Goal: Find specific page/section: Find specific page/section

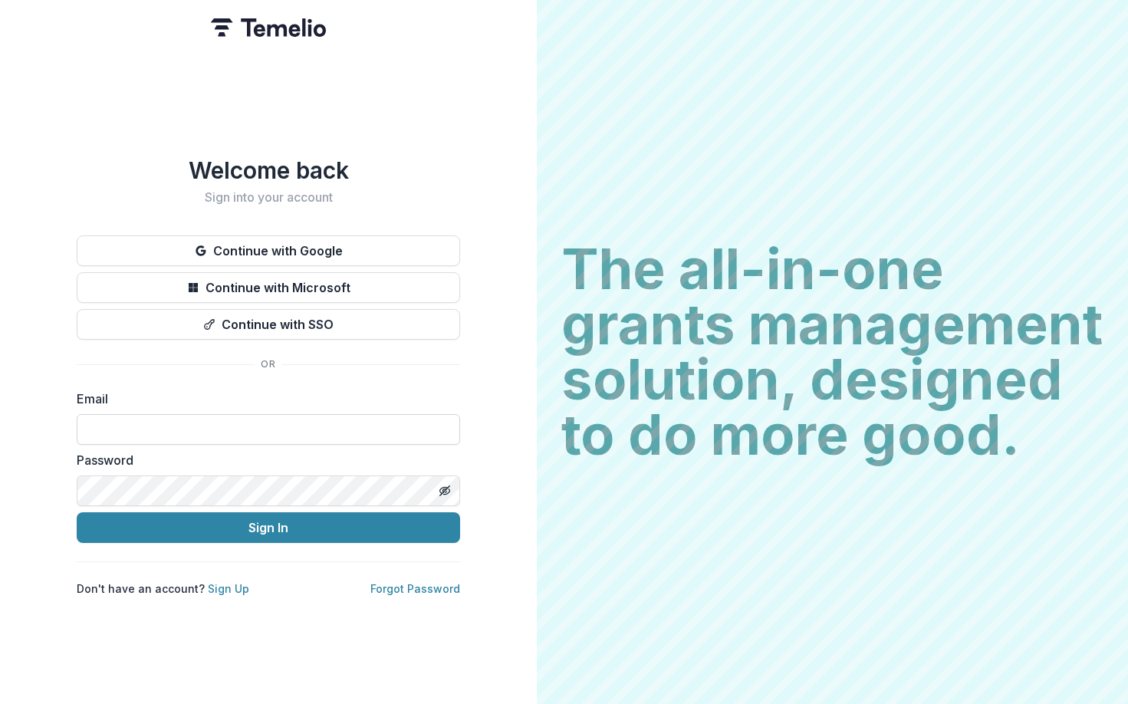
click at [163, 420] on input at bounding box center [269, 429] width 384 height 31
type input "**********"
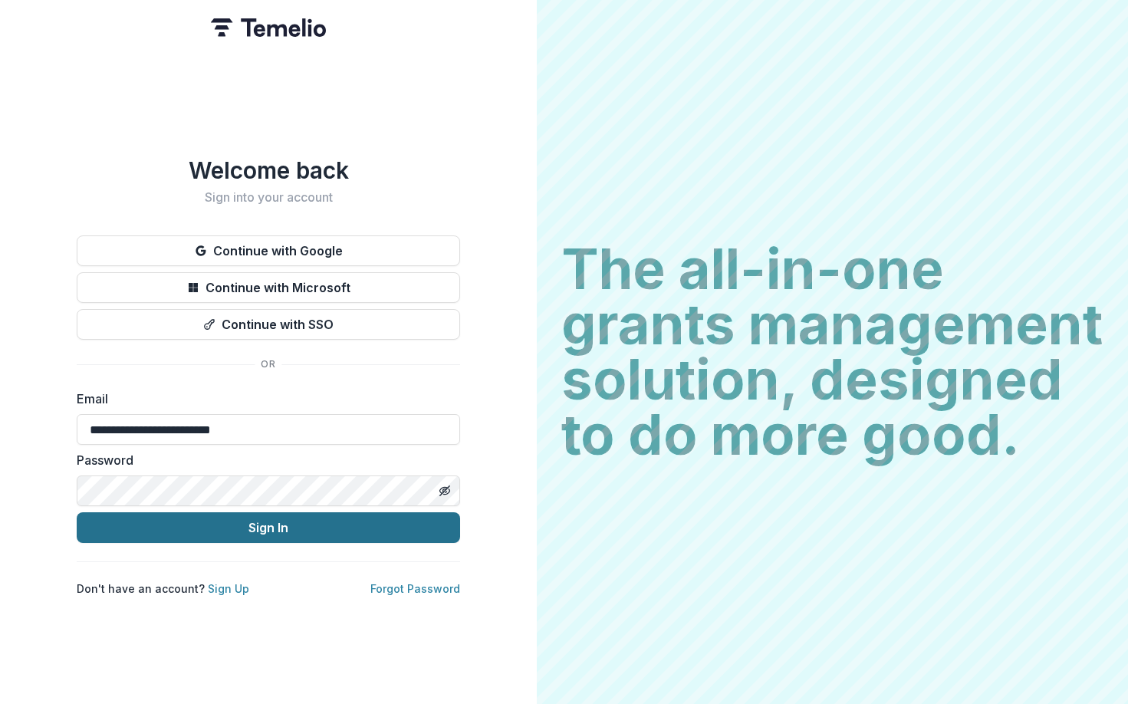
click at [209, 526] on button "Sign In" at bounding box center [269, 527] width 384 height 31
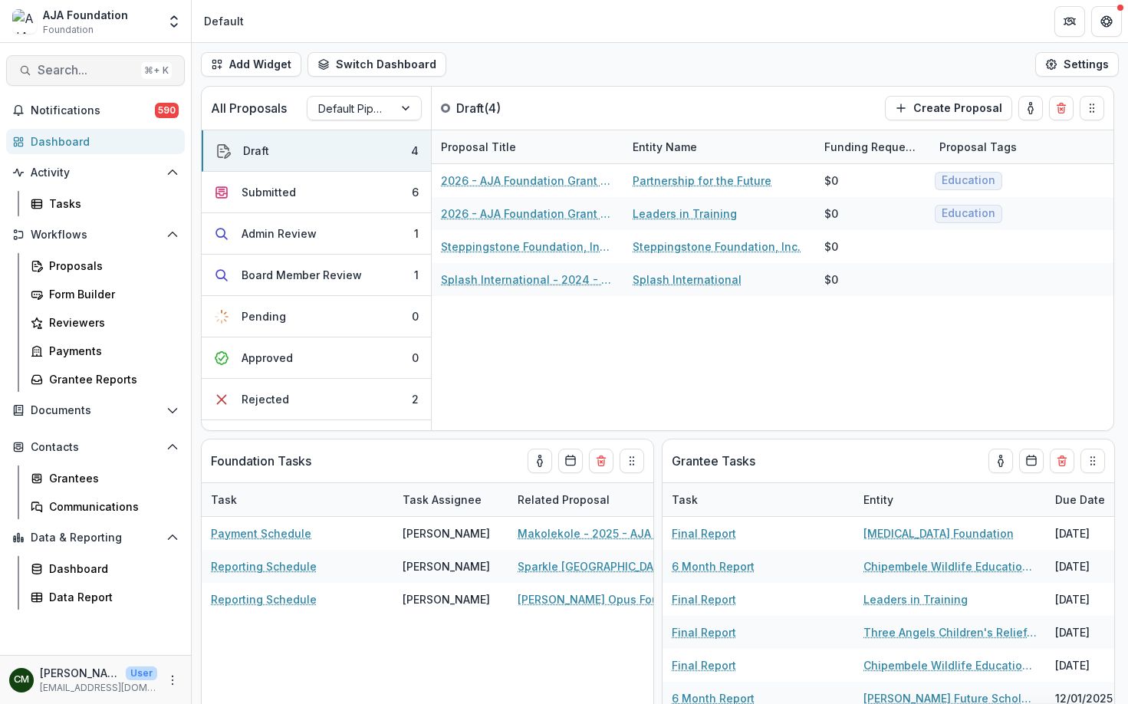
click at [114, 64] on span "Search..." at bounding box center [86, 70] width 97 height 15
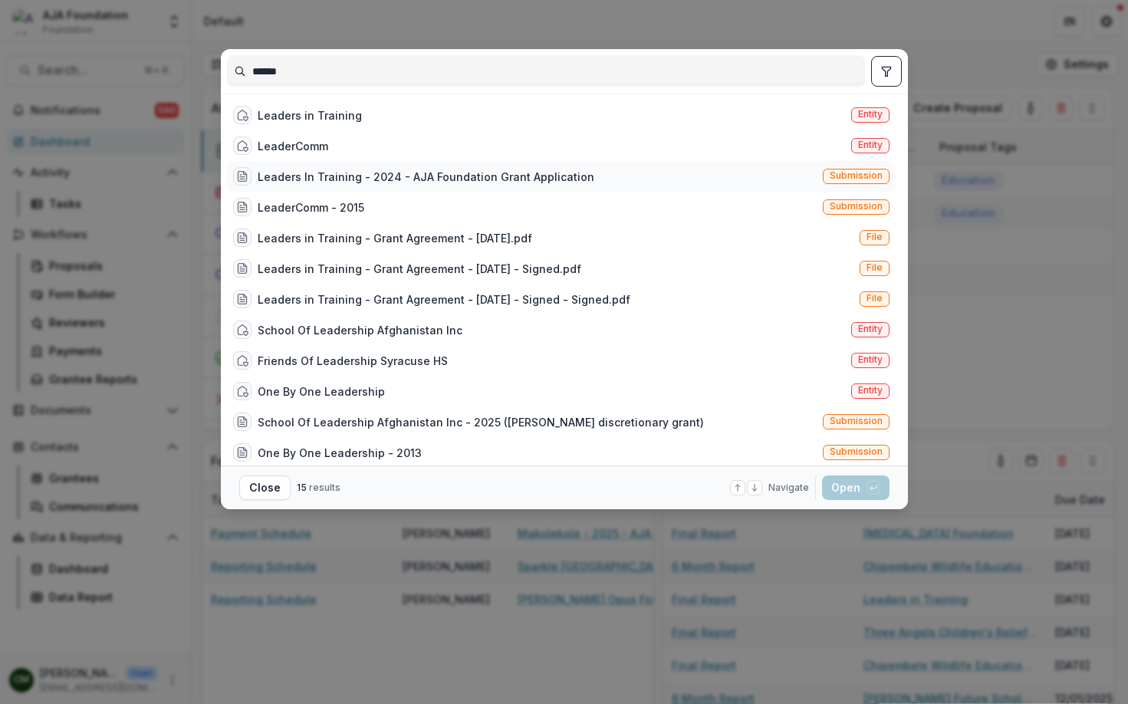
type input "******"
click at [326, 177] on div "Leaders In Training - 2024 - AJA Foundation Grant Application" at bounding box center [426, 177] width 337 height 16
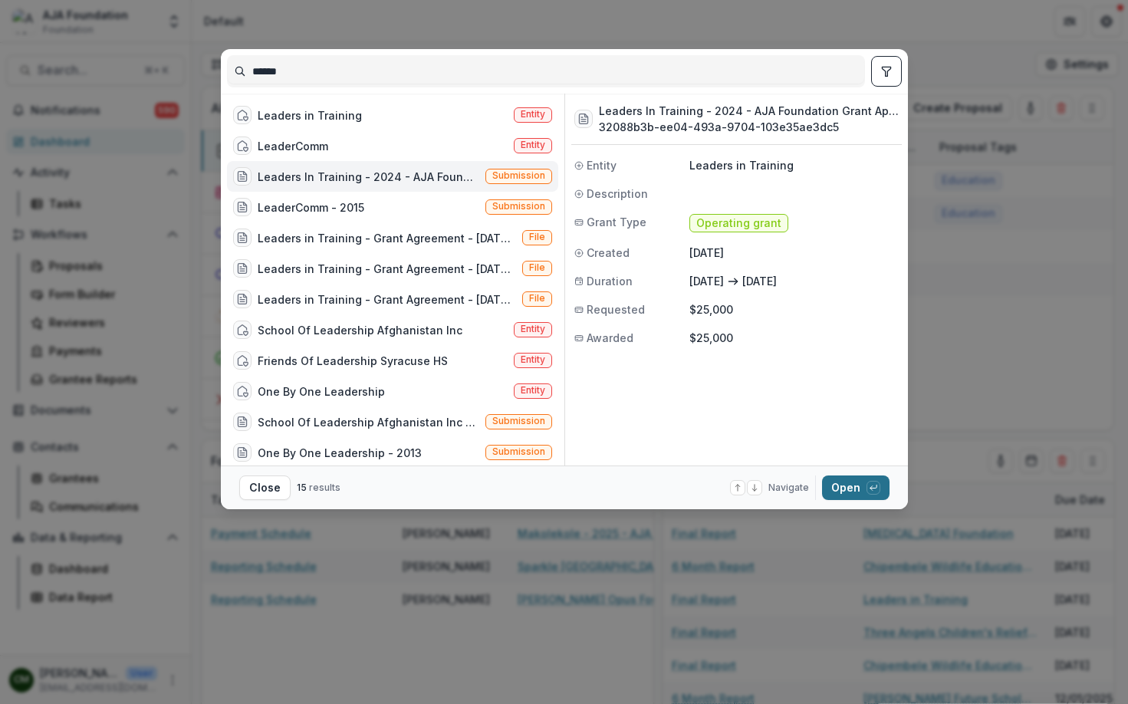
click at [851, 496] on button "Open with enter key" at bounding box center [855, 488] width 67 height 25
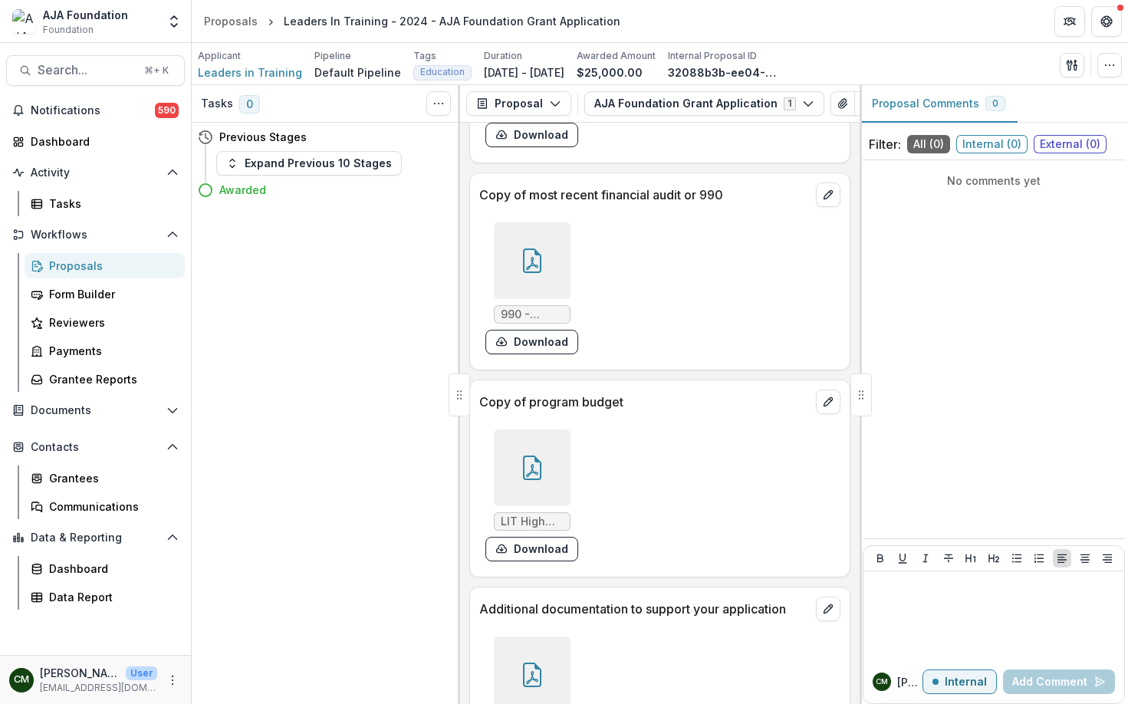
scroll to position [8009, 0]
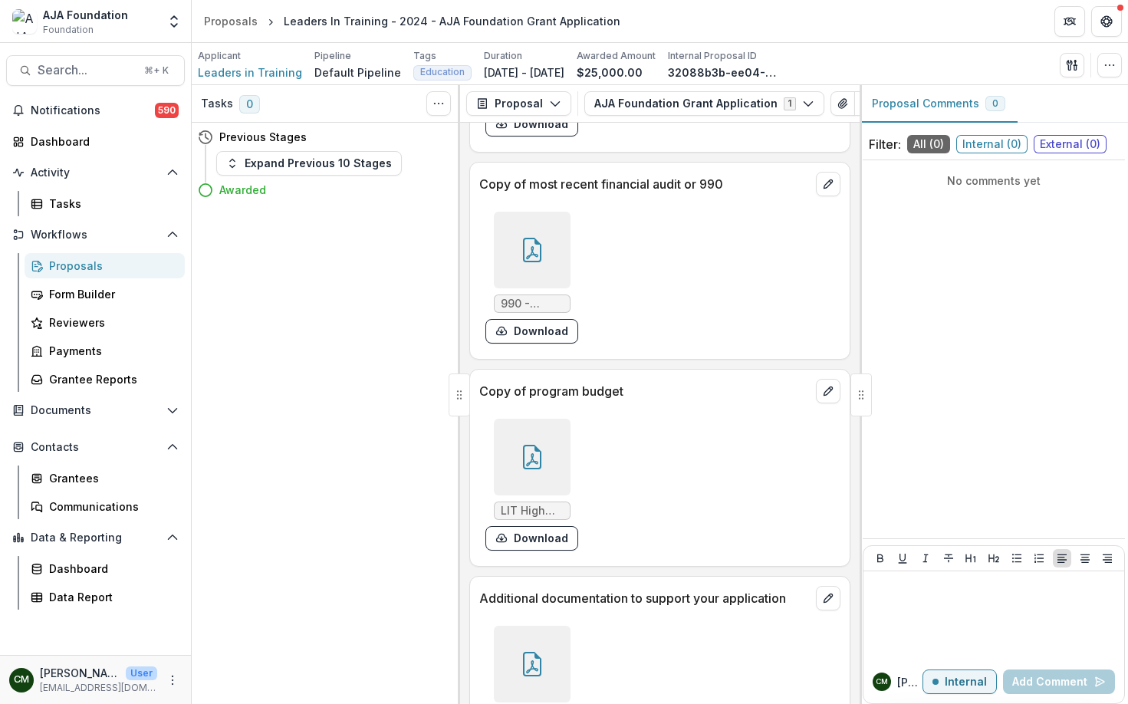
click at [541, 461] on div at bounding box center [532, 457] width 77 height 77
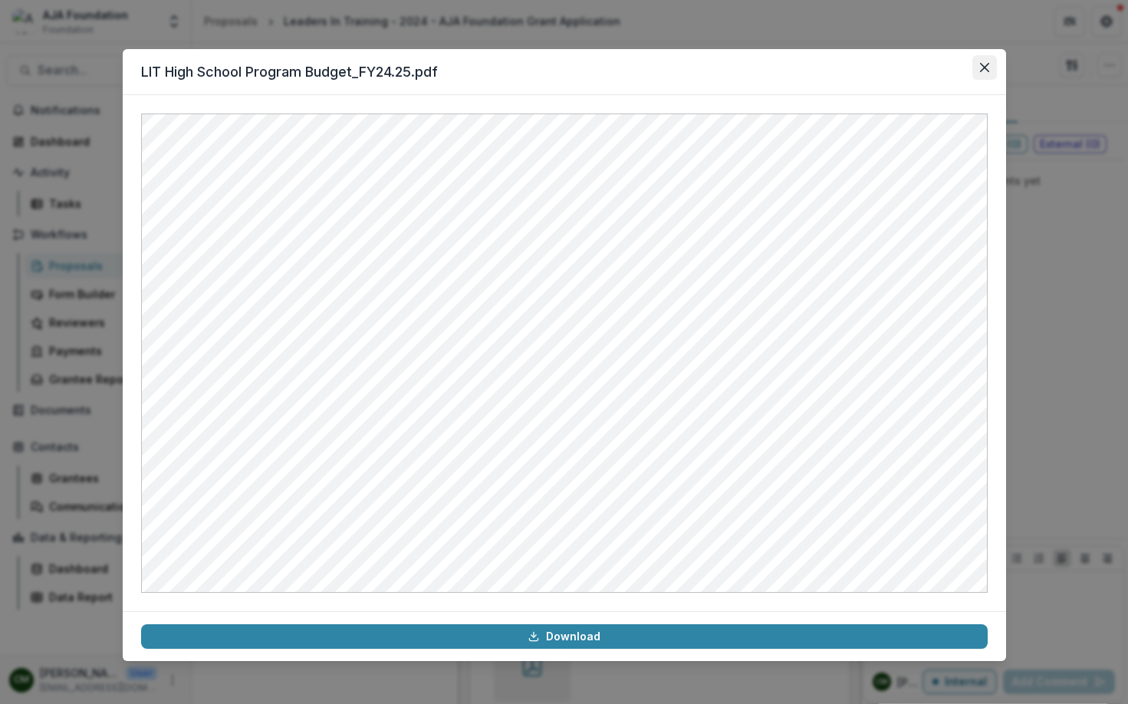
click at [985, 68] on icon "Close" at bounding box center [984, 67] width 9 height 9
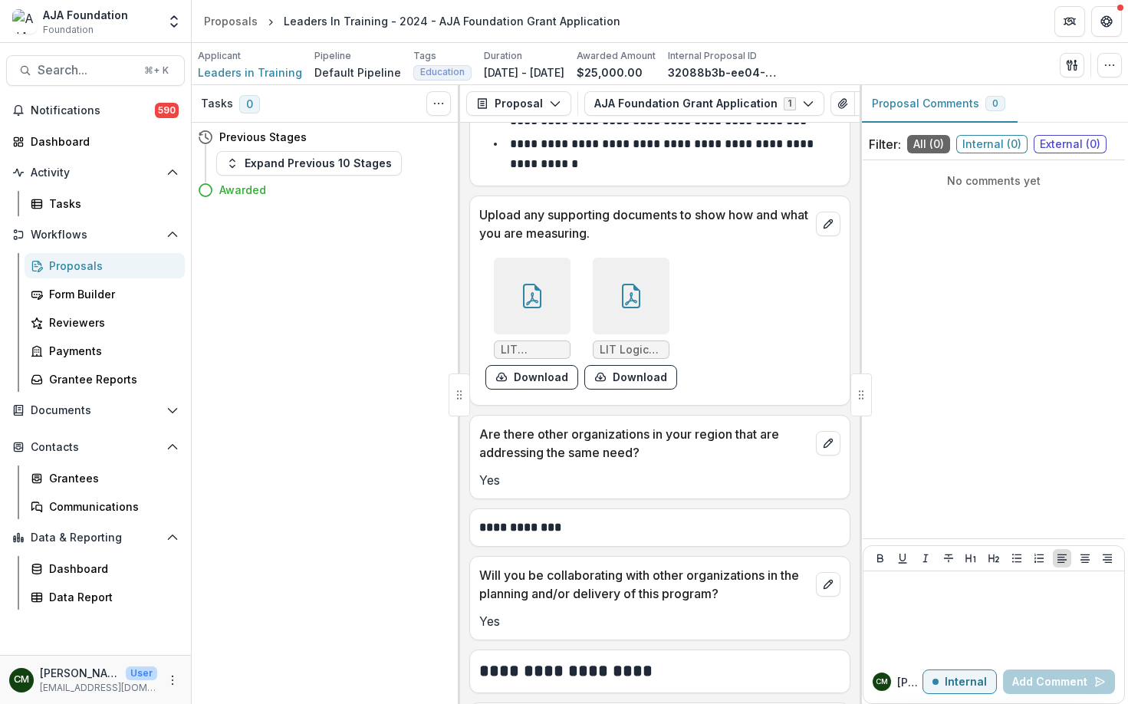
scroll to position [5434, 0]
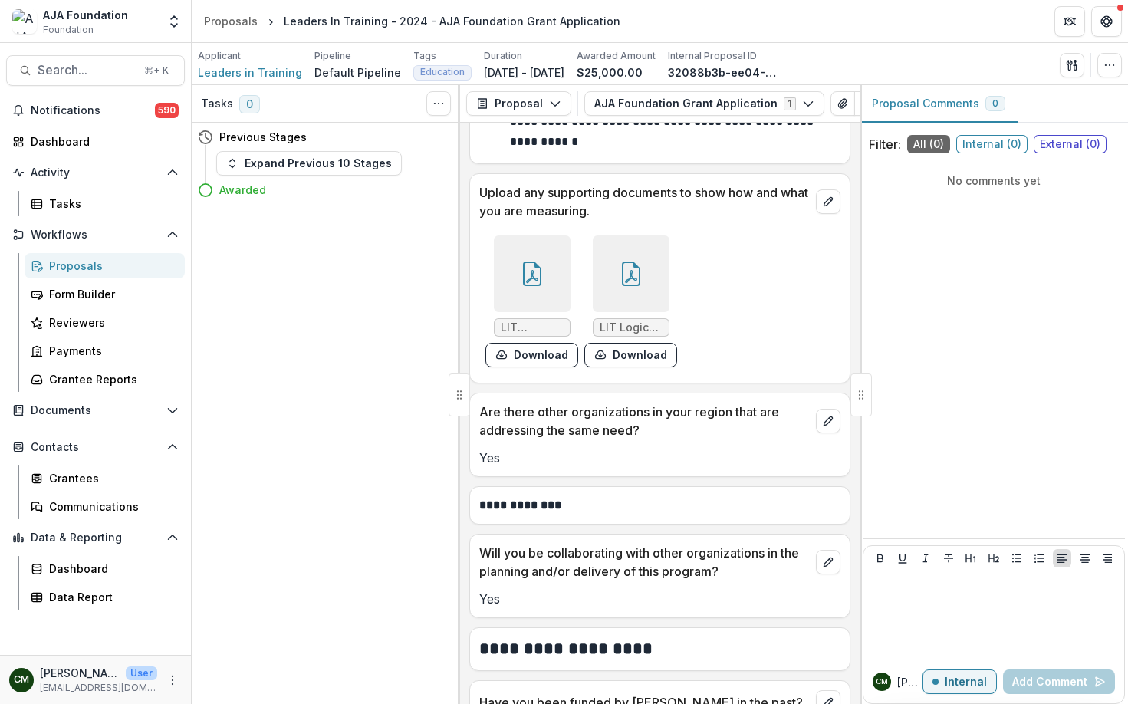
click at [631, 262] on icon at bounding box center [631, 274] width 18 height 25
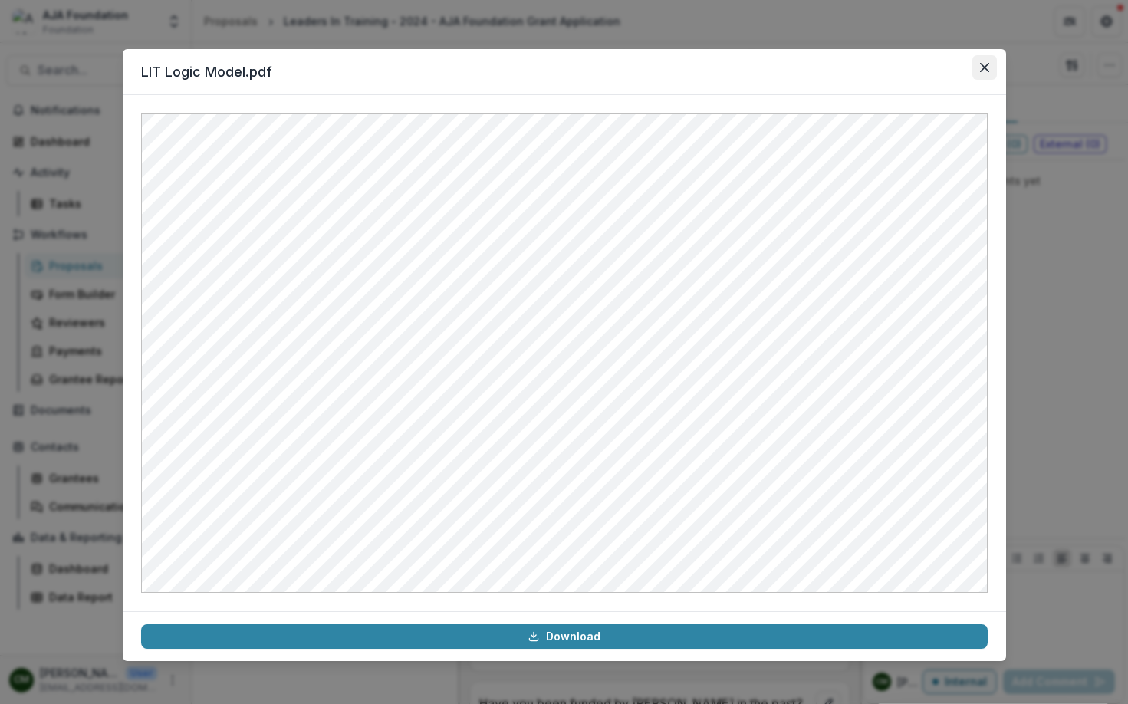
click at [984, 71] on icon "Close" at bounding box center [984, 67] width 9 height 9
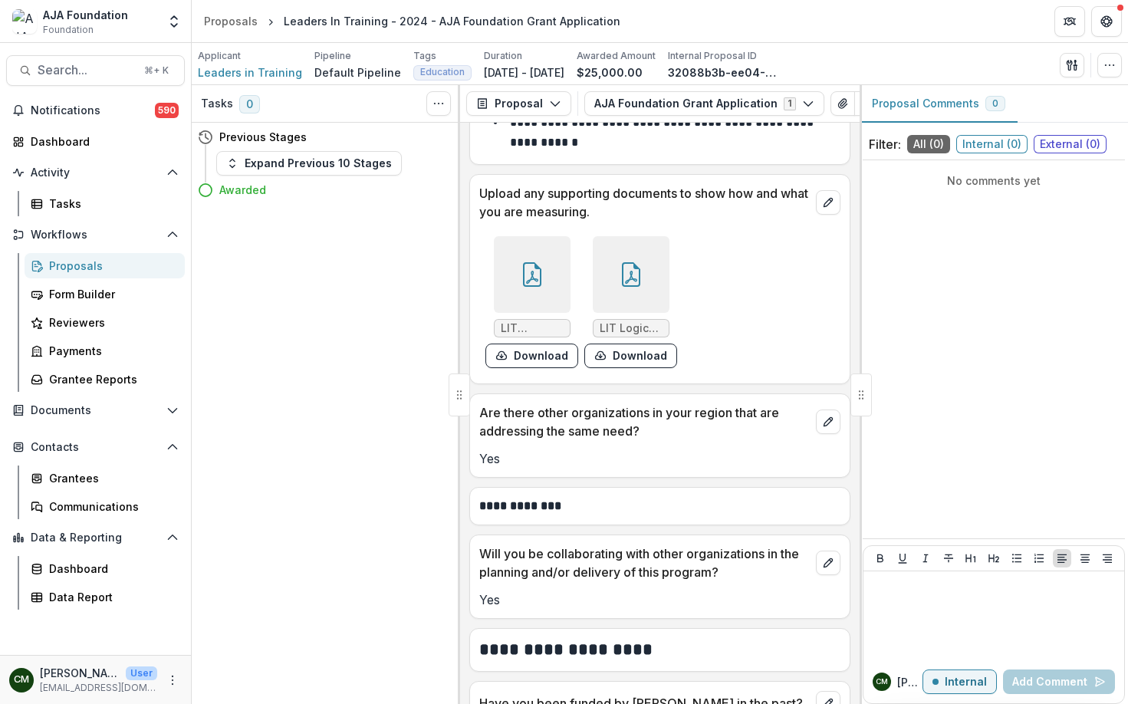
click at [534, 285] on div at bounding box center [532, 274] width 77 height 77
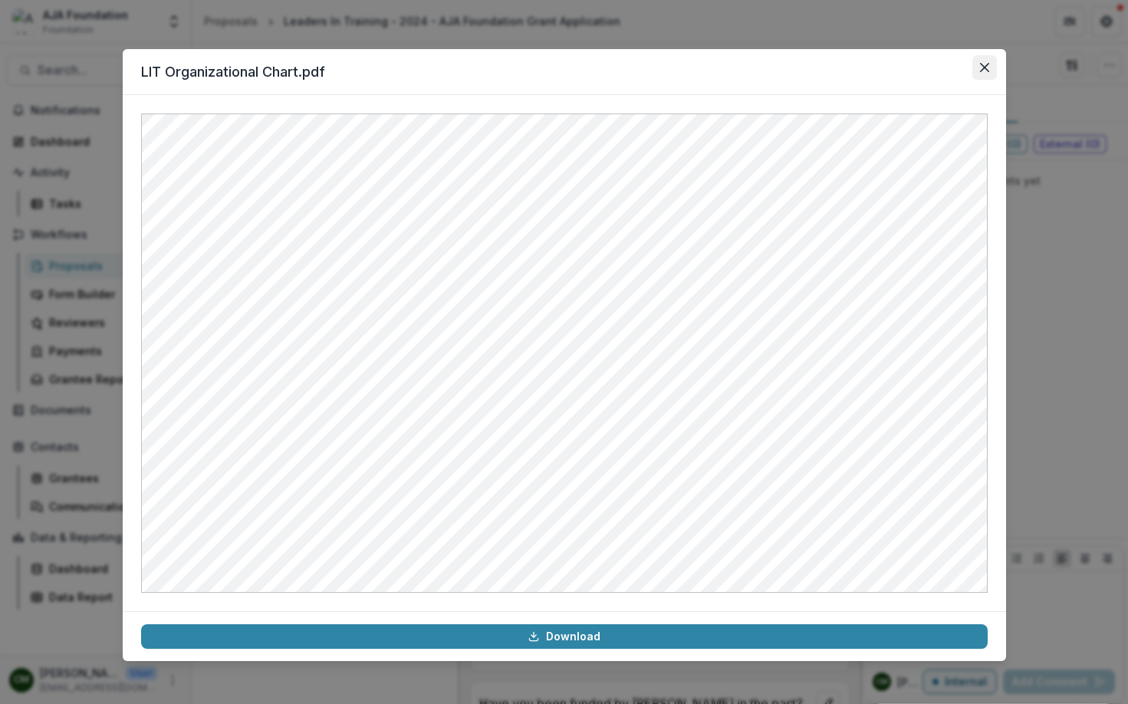
click at [986, 66] on icon "Close" at bounding box center [984, 67] width 9 height 9
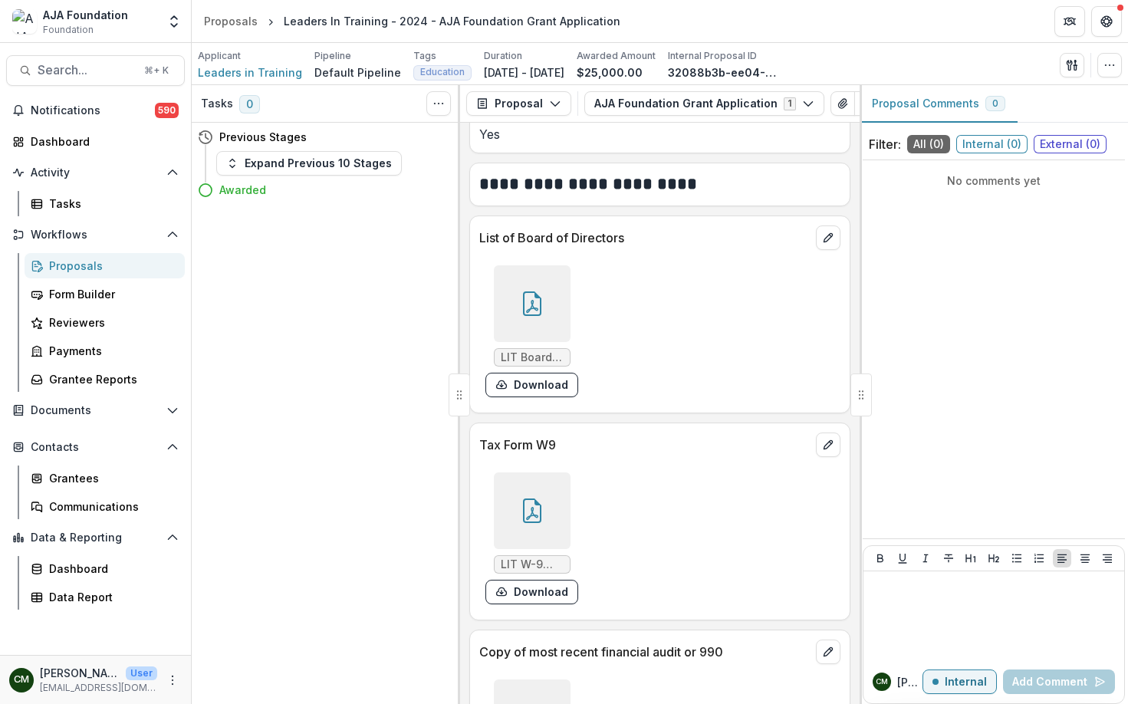
scroll to position [7542, 0]
click at [554, 295] on div at bounding box center [532, 303] width 77 height 77
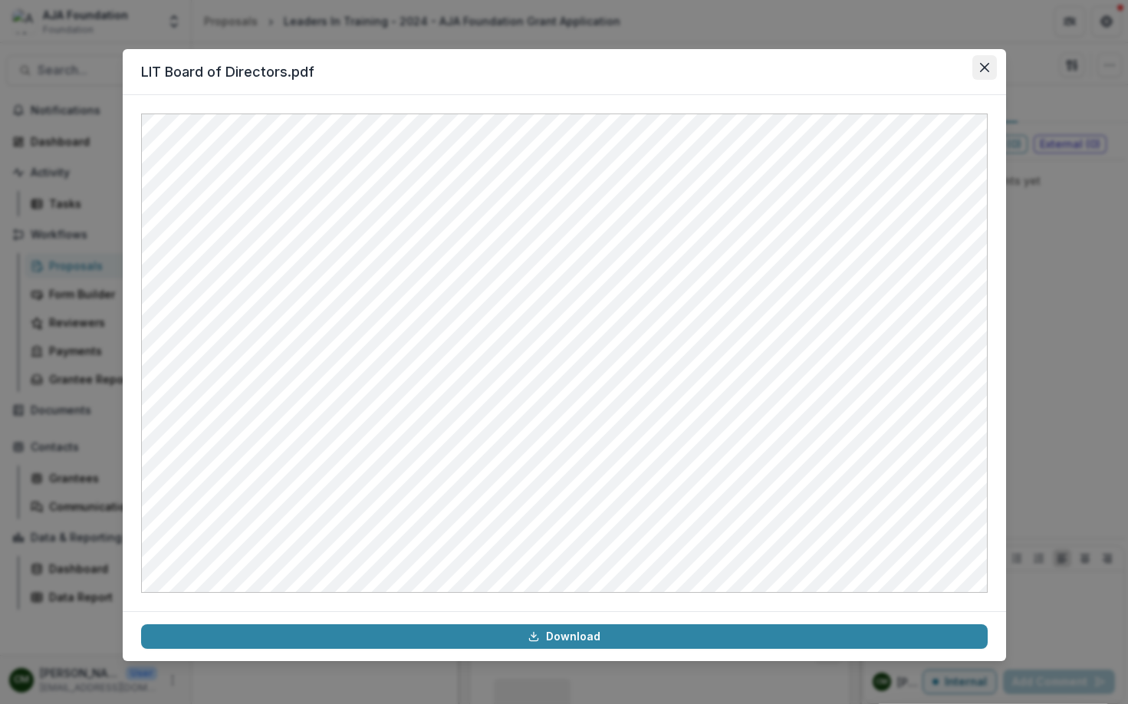
click at [984, 71] on icon "Close" at bounding box center [984, 67] width 9 height 9
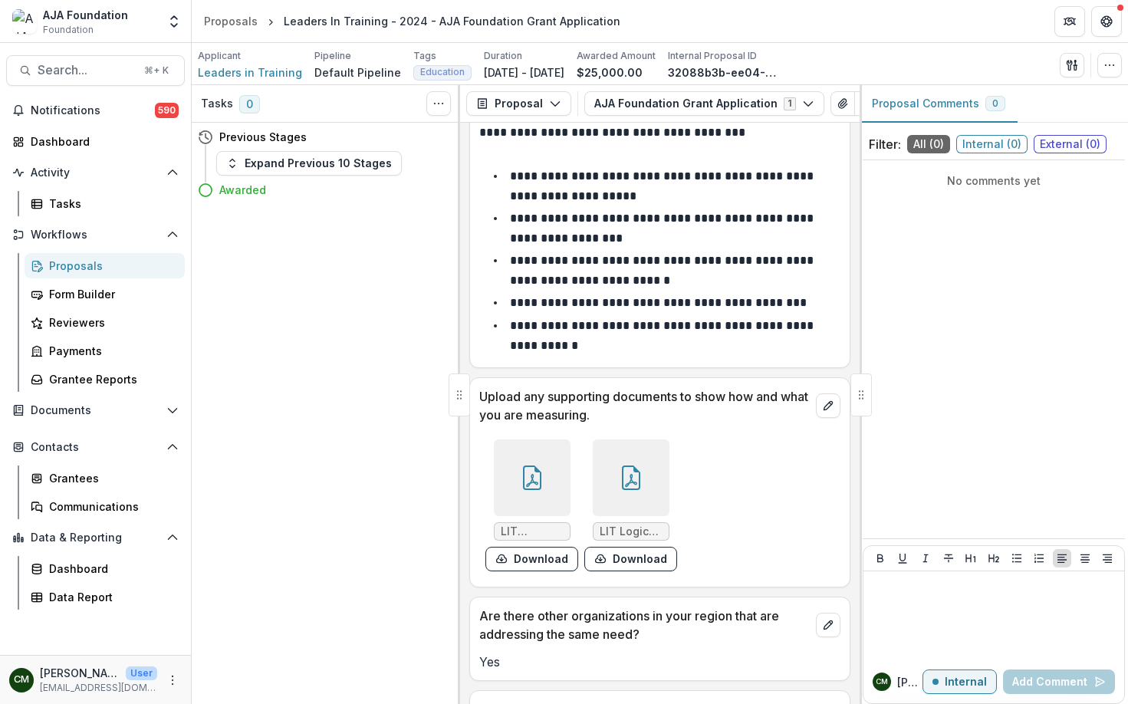
scroll to position [5225, 0]
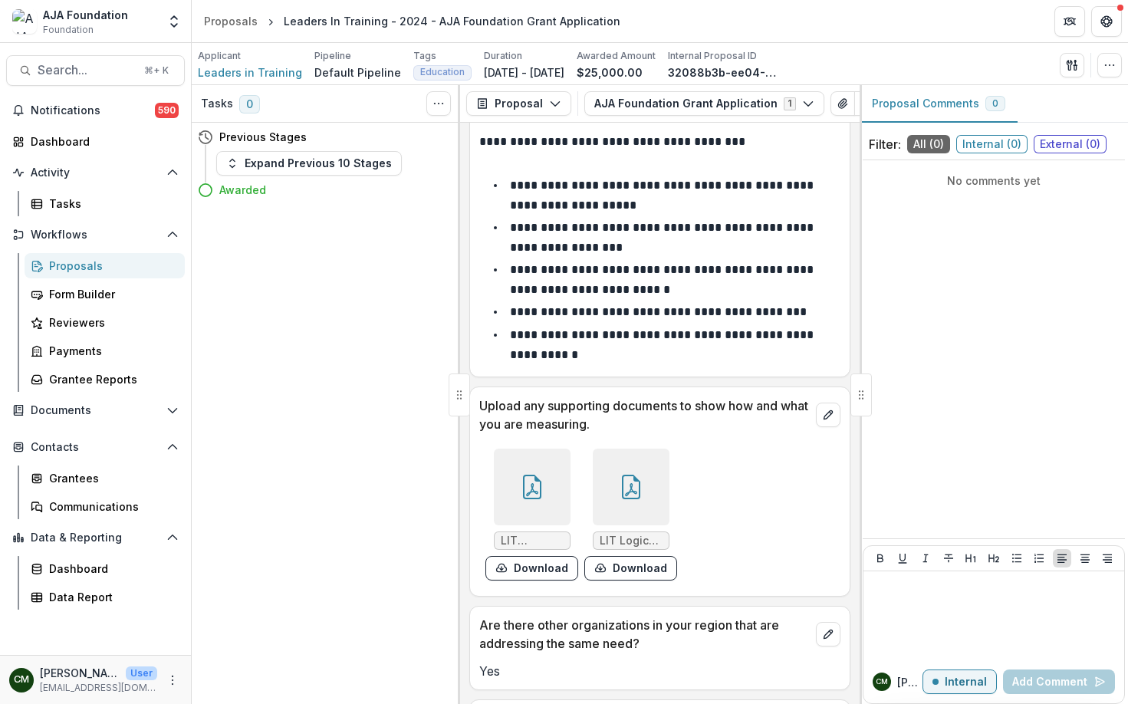
click at [633, 475] on icon at bounding box center [631, 487] width 25 height 25
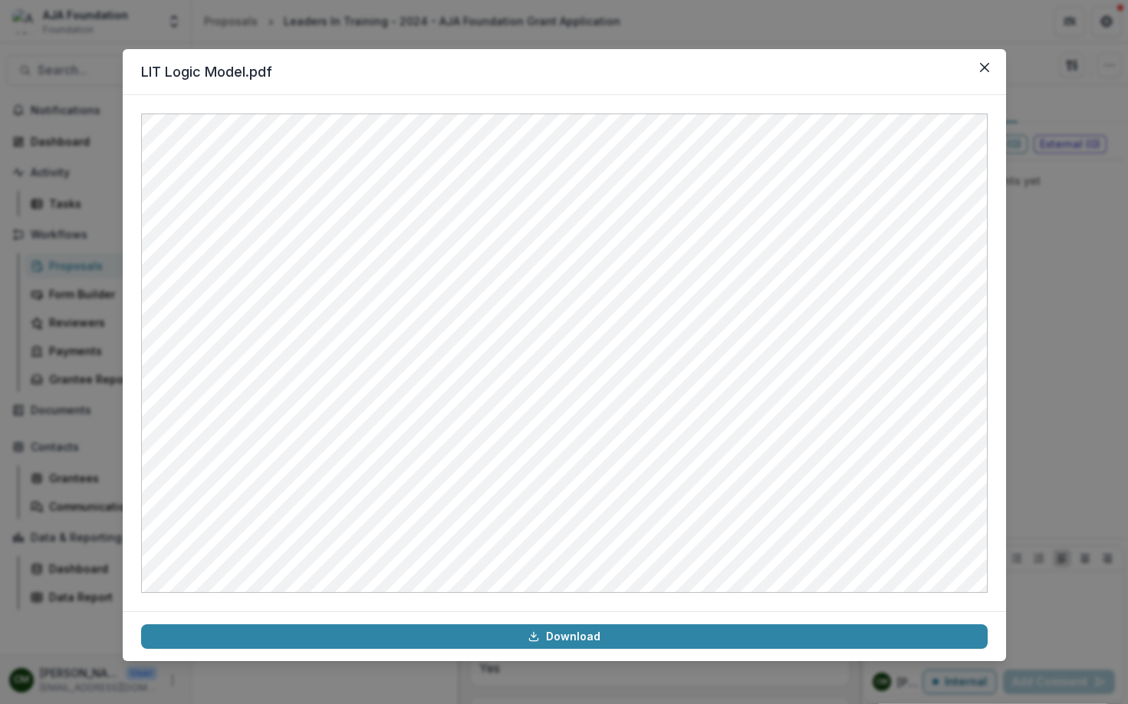
scroll to position [5227, 0]
click at [988, 74] on button "Close" at bounding box center [985, 67] width 25 height 25
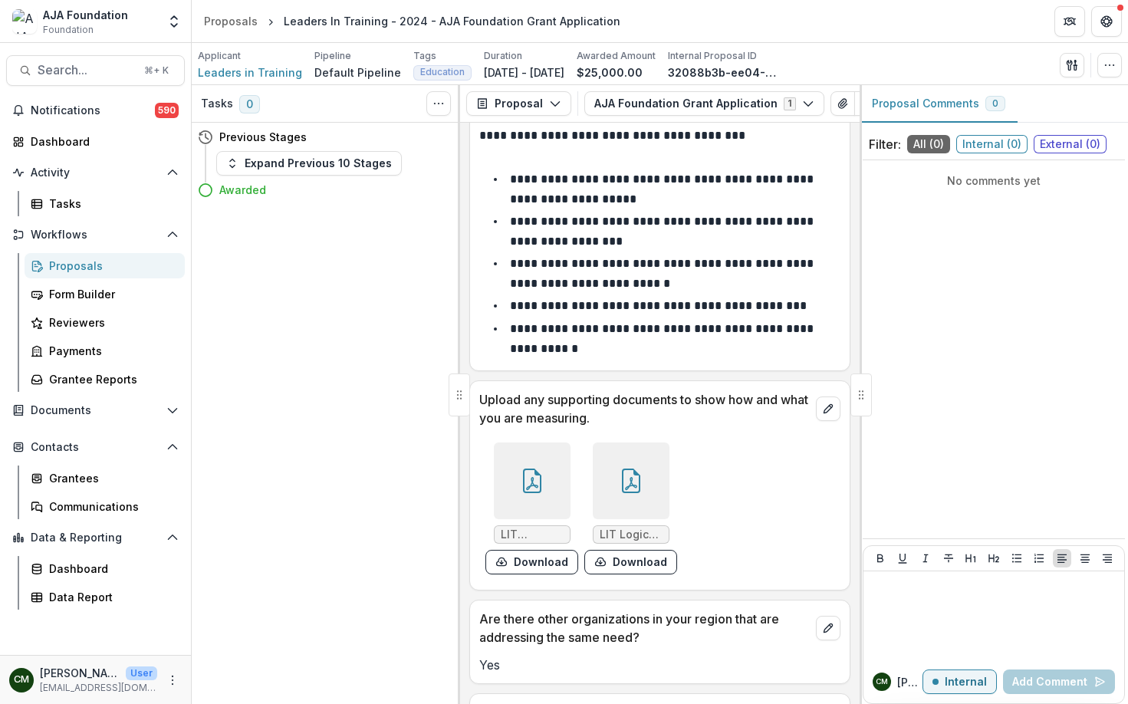
click at [623, 469] on icon at bounding box center [631, 481] width 25 height 25
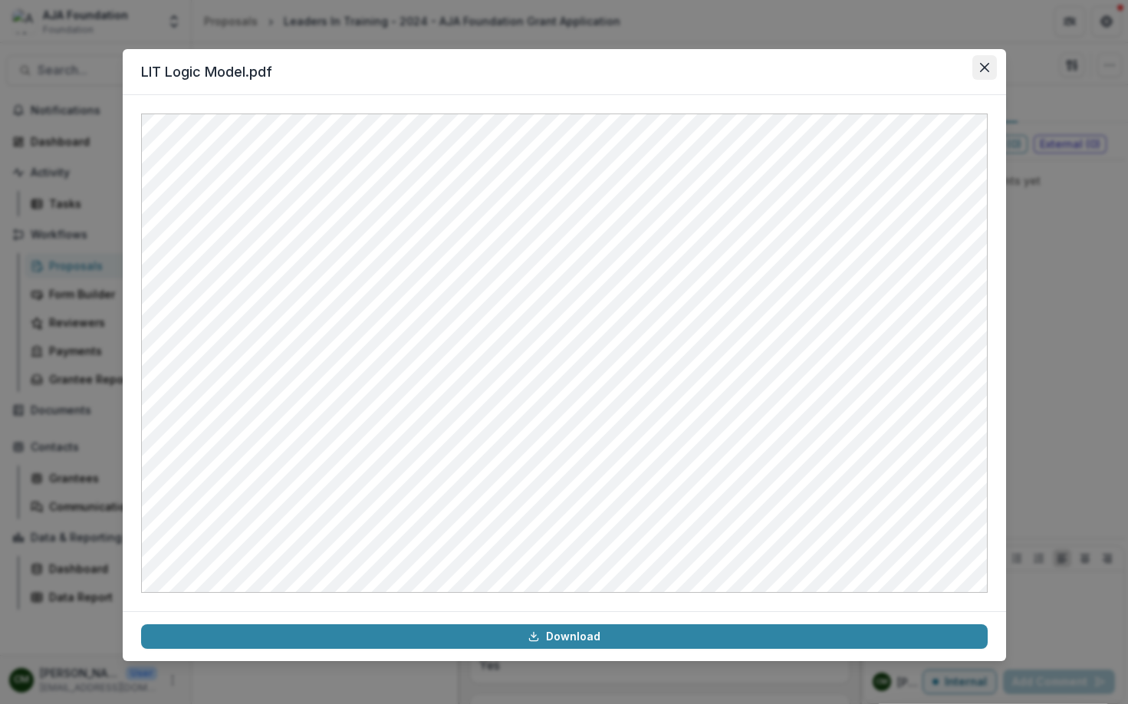
click at [986, 71] on icon "Close" at bounding box center [984, 67] width 9 height 9
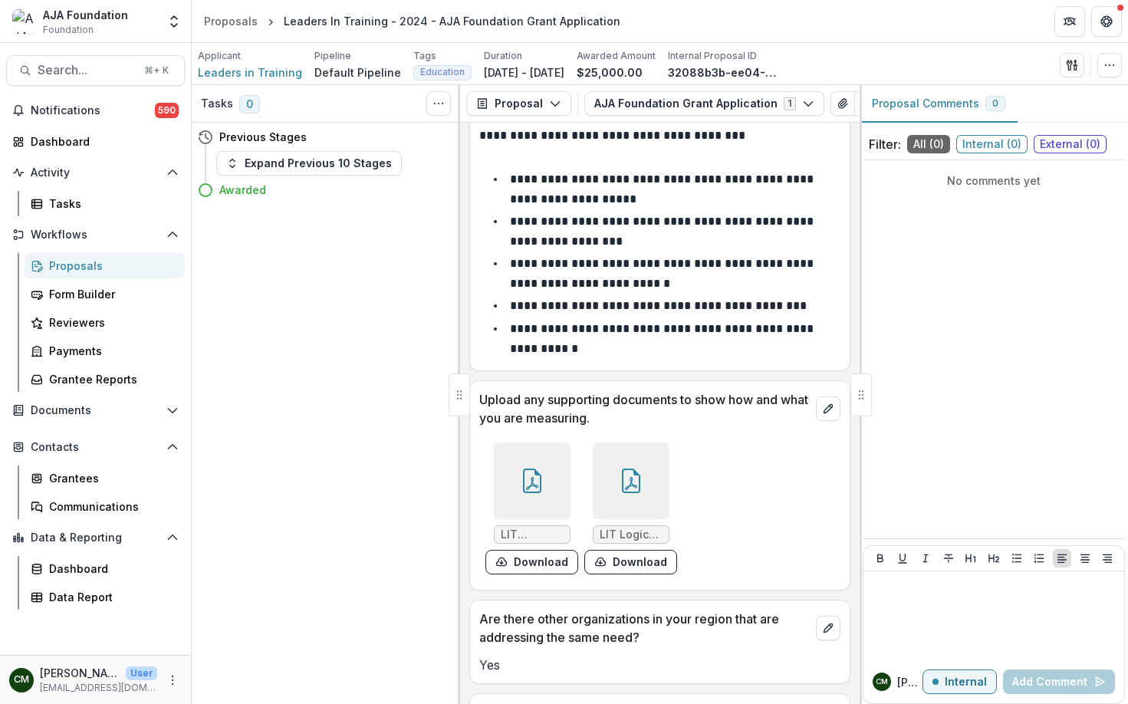
click at [515, 459] on div at bounding box center [532, 481] width 77 height 77
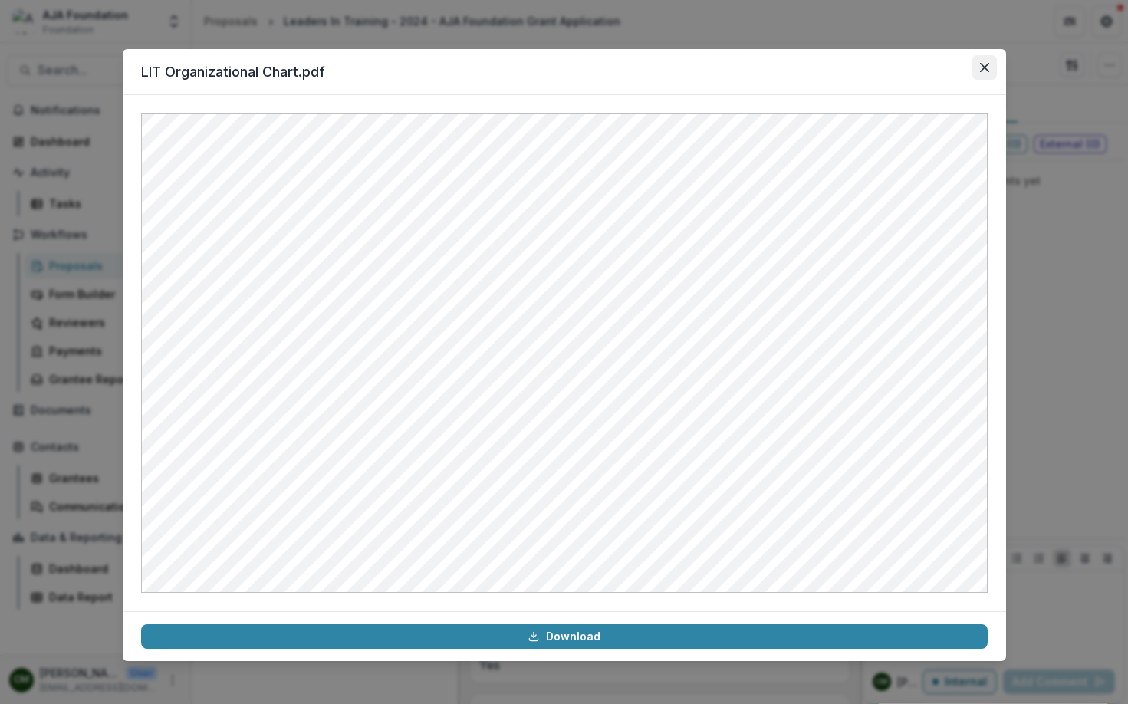
click at [986, 71] on icon "Close" at bounding box center [984, 67] width 9 height 9
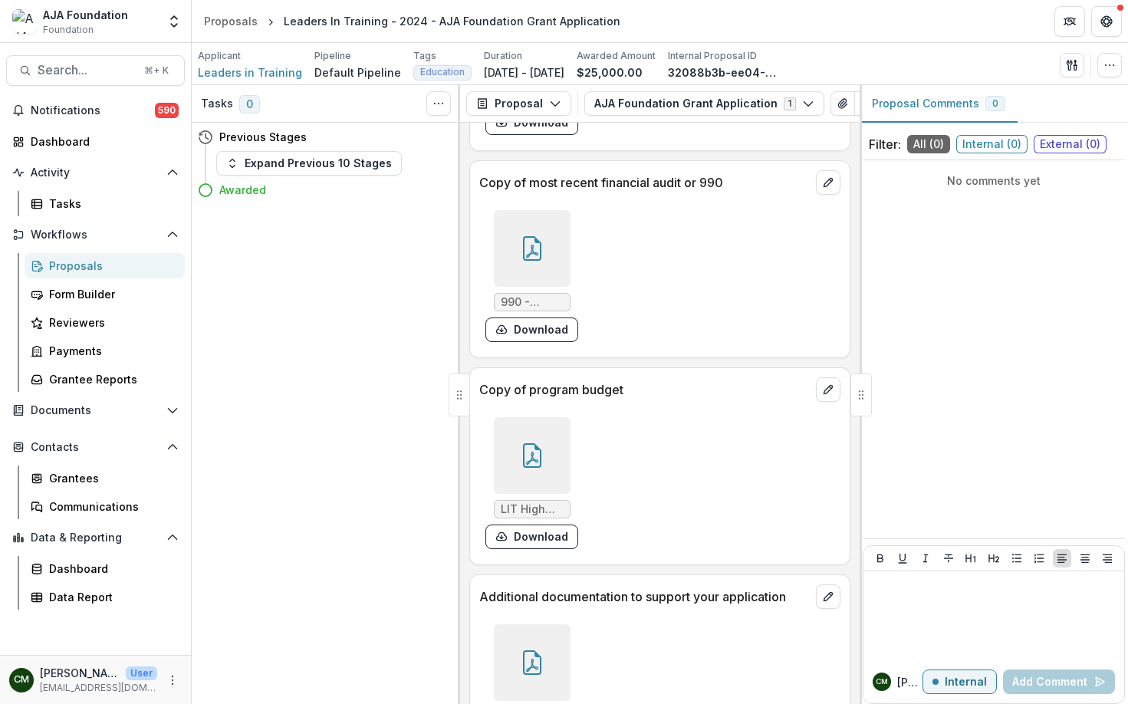
scroll to position [8020, 0]
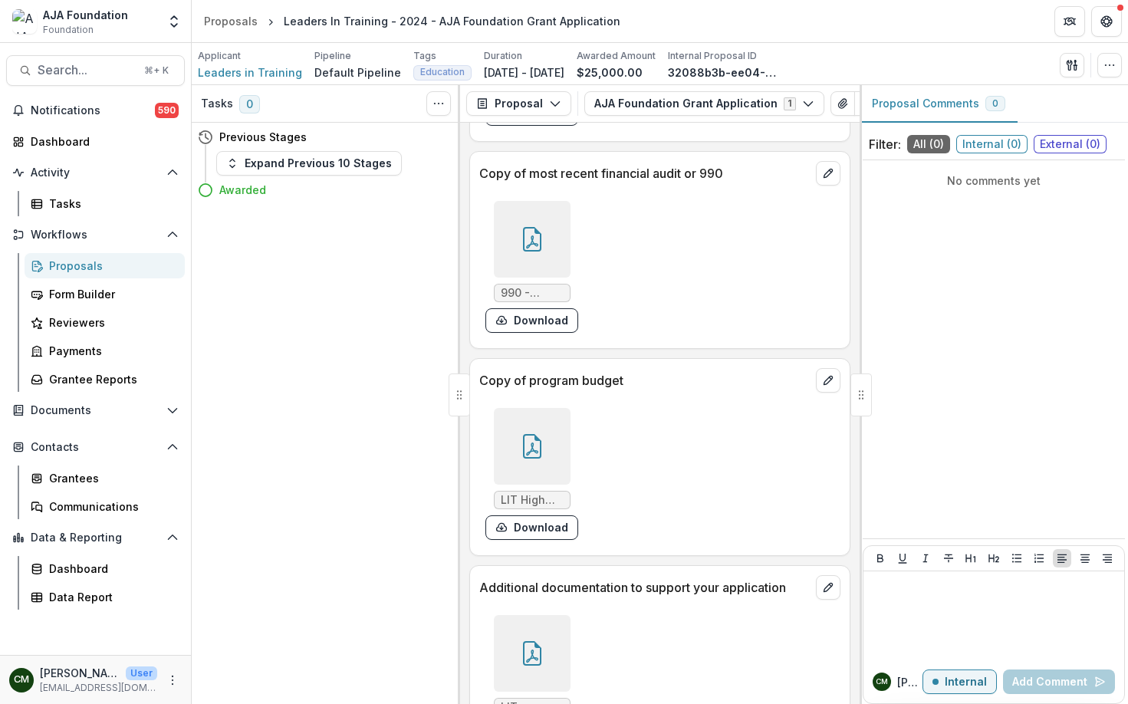
click at [542, 440] on icon at bounding box center [532, 446] width 25 height 25
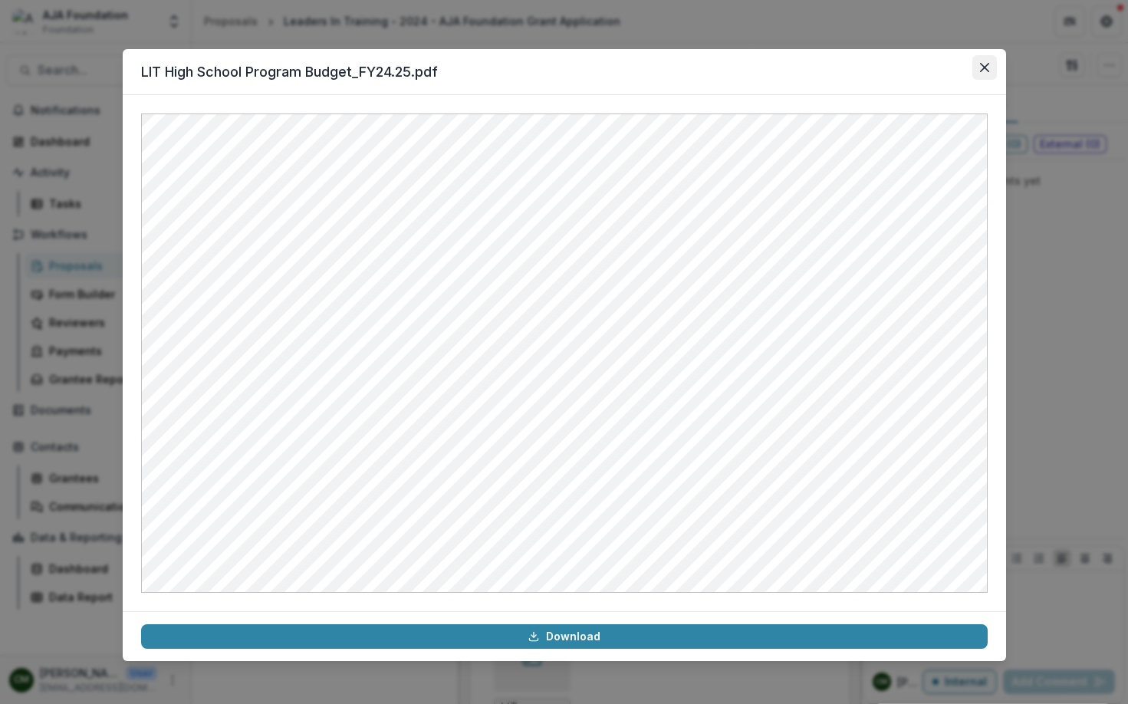
click at [981, 70] on icon "Close" at bounding box center [984, 67] width 9 height 9
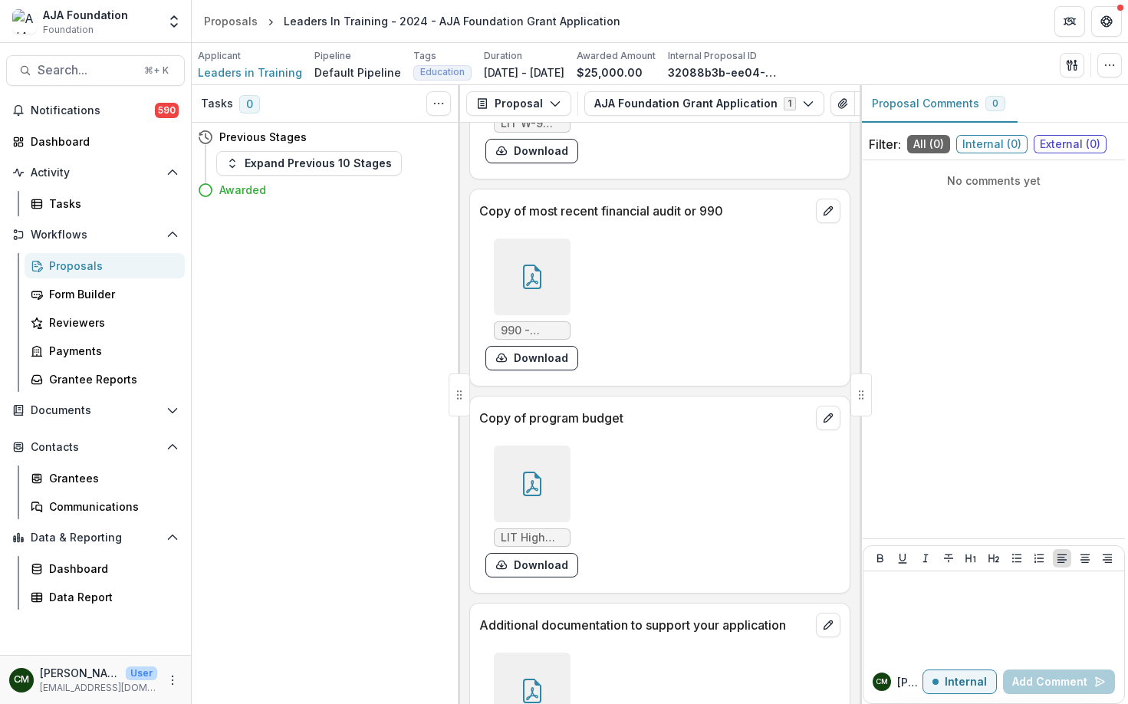
scroll to position [7976, 0]
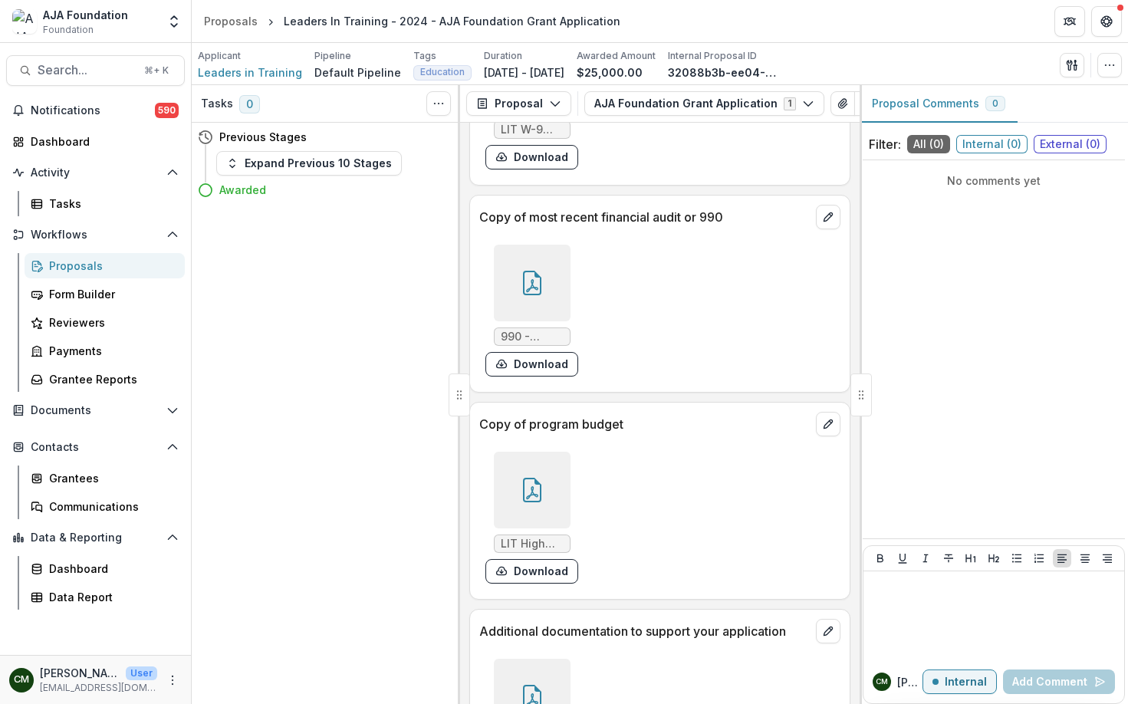
click at [531, 280] on div at bounding box center [532, 283] width 77 height 77
